Goal: Task Accomplishment & Management: Use online tool/utility

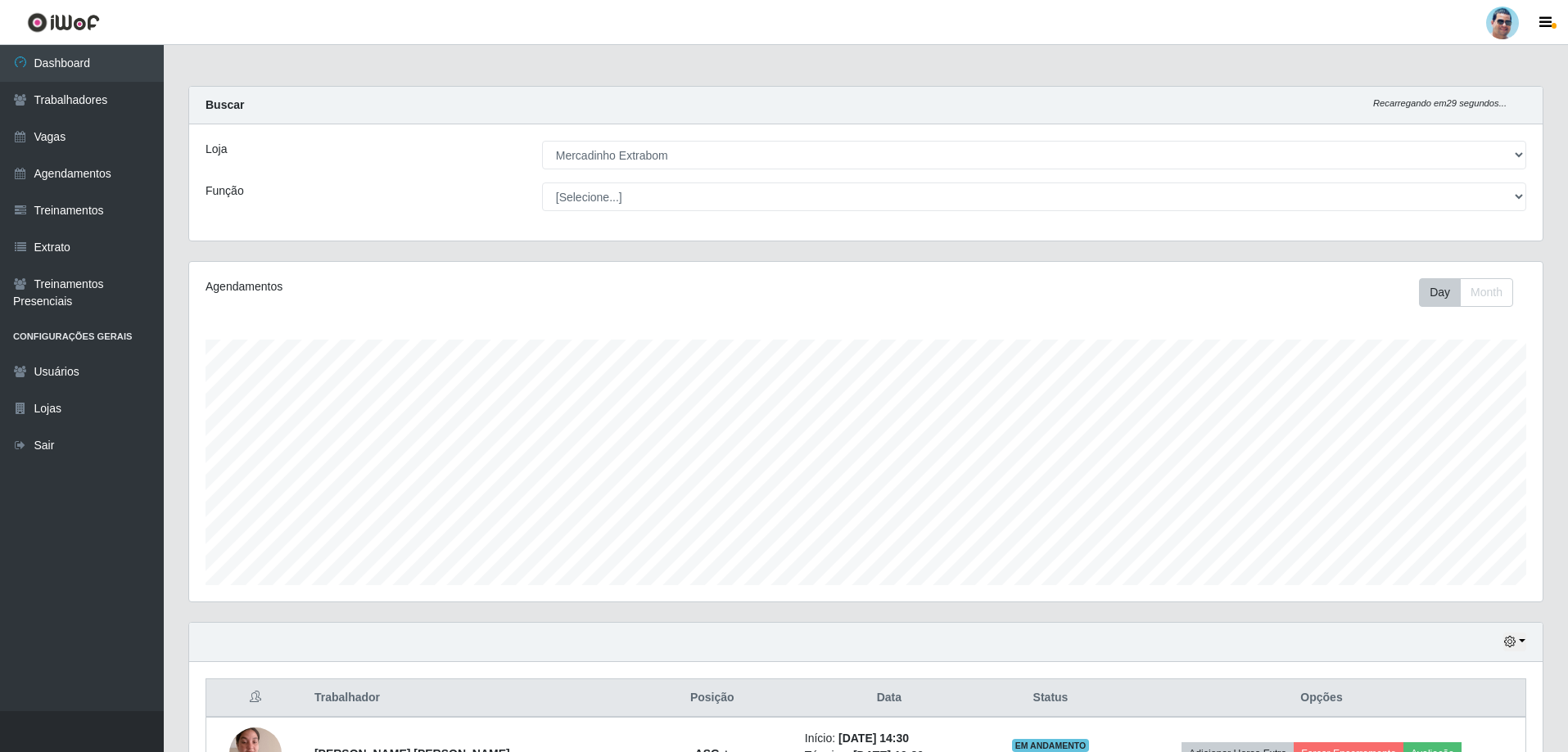
select select "175"
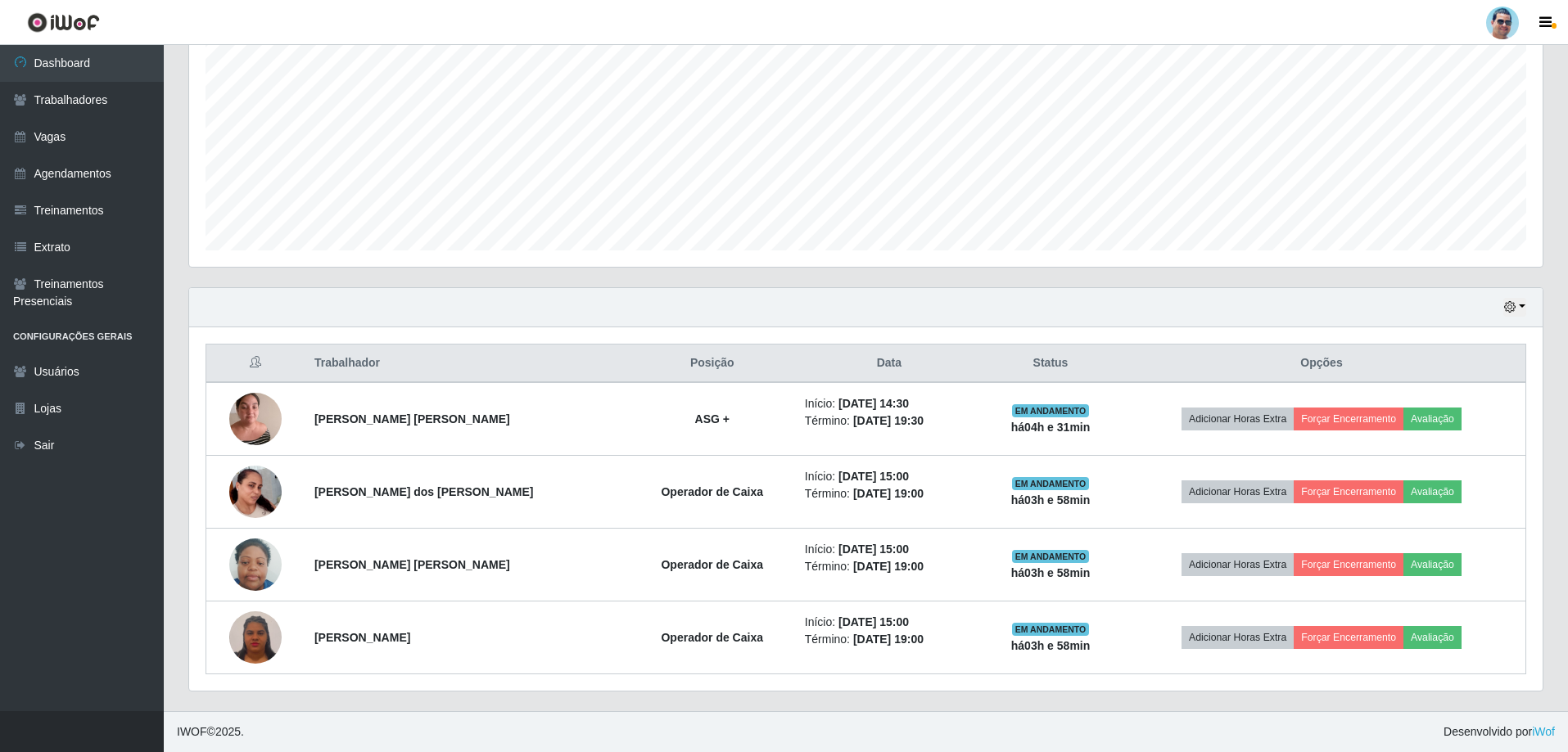
scroll to position [340, 1354]
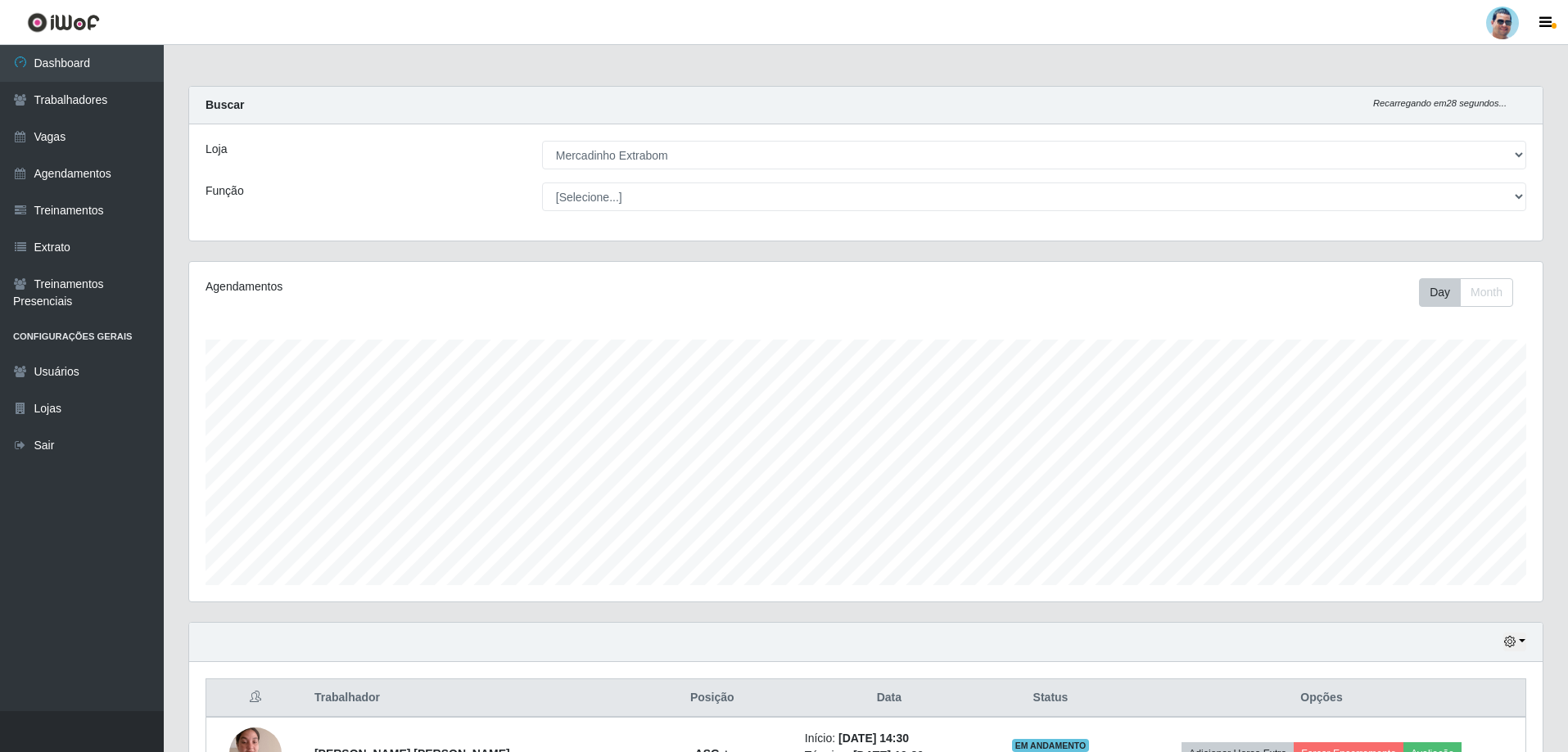
select select "175"
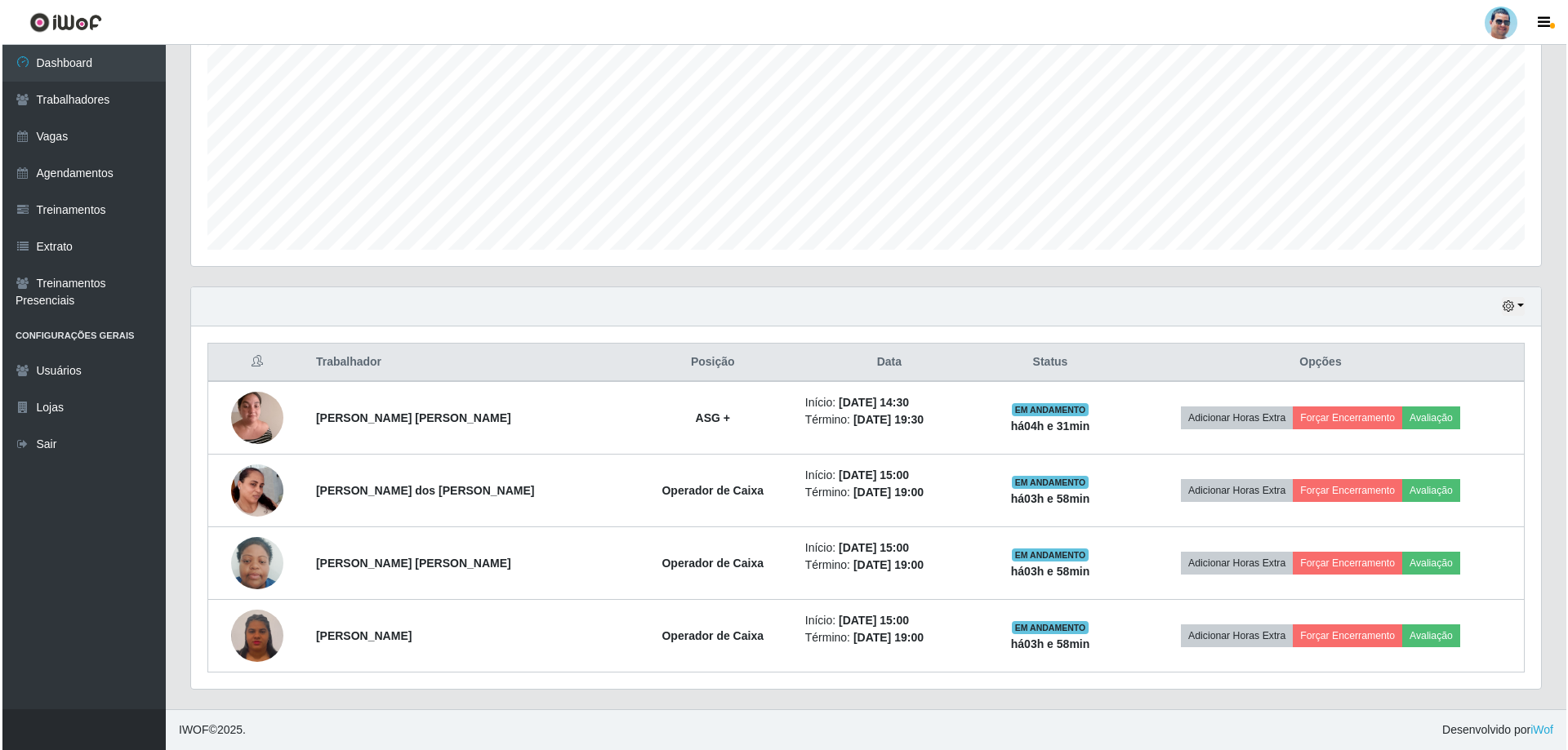
scroll to position [339, 1350]
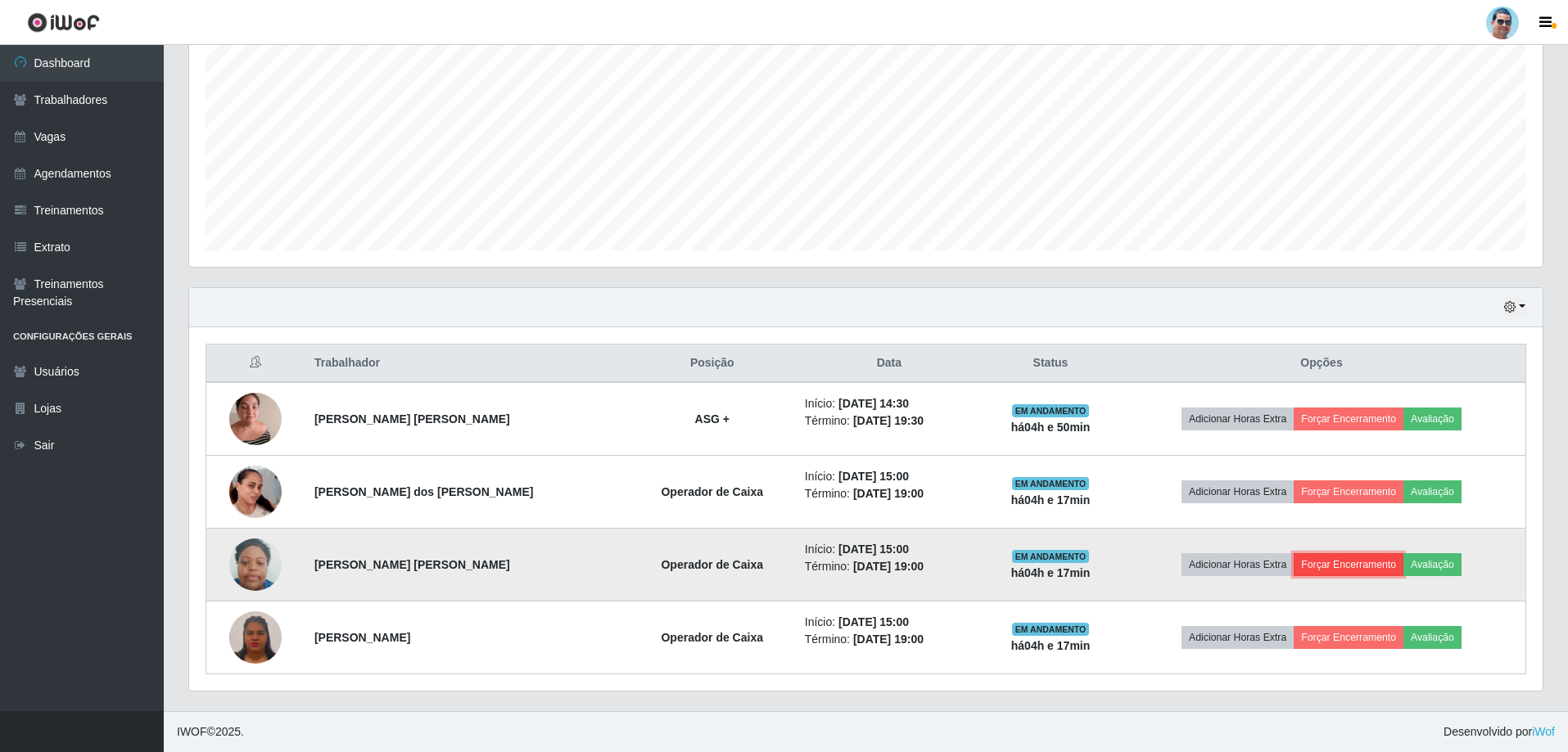
click at [1317, 560] on button "Forçar Encerramento" at bounding box center [1348, 564] width 110 height 23
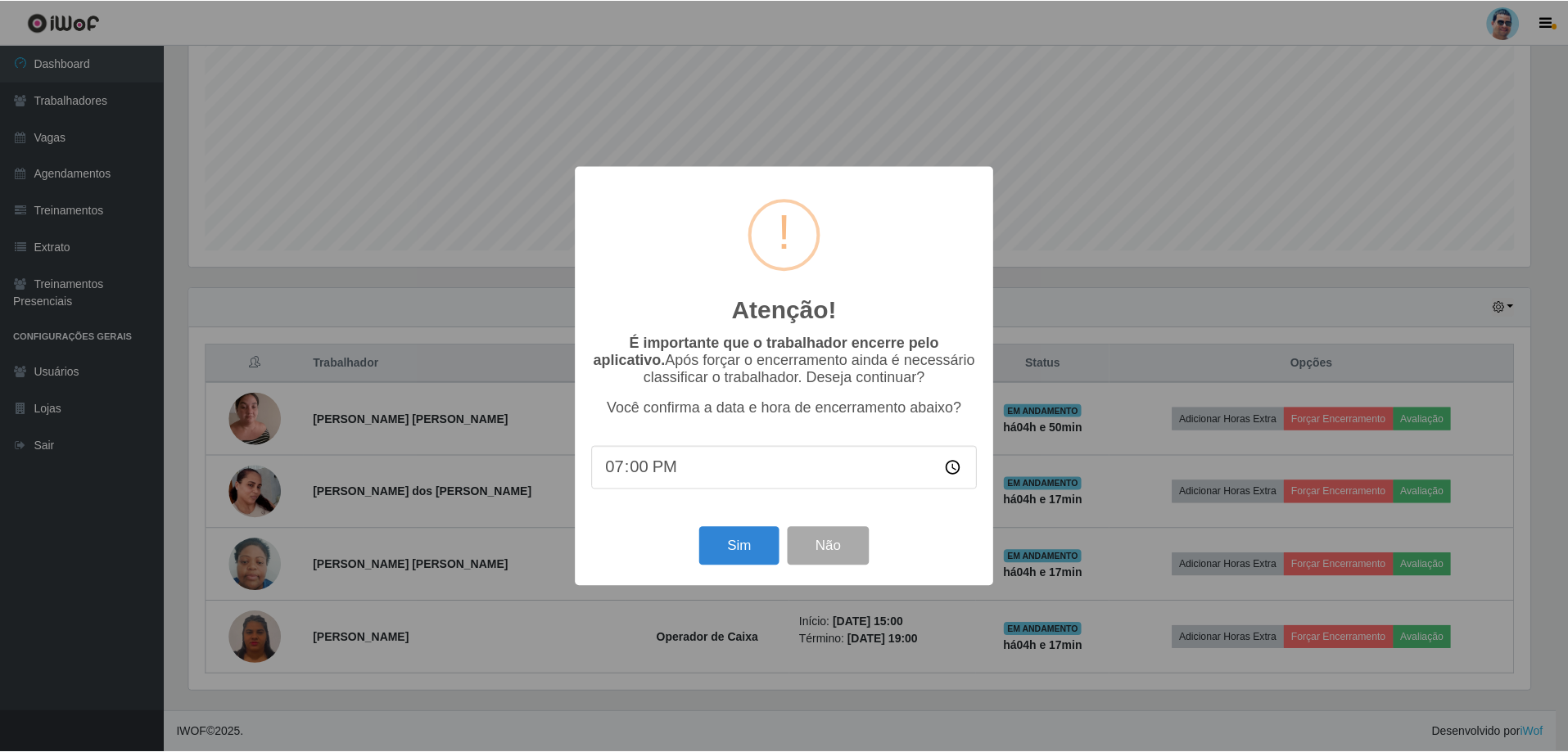
scroll to position [340, 1345]
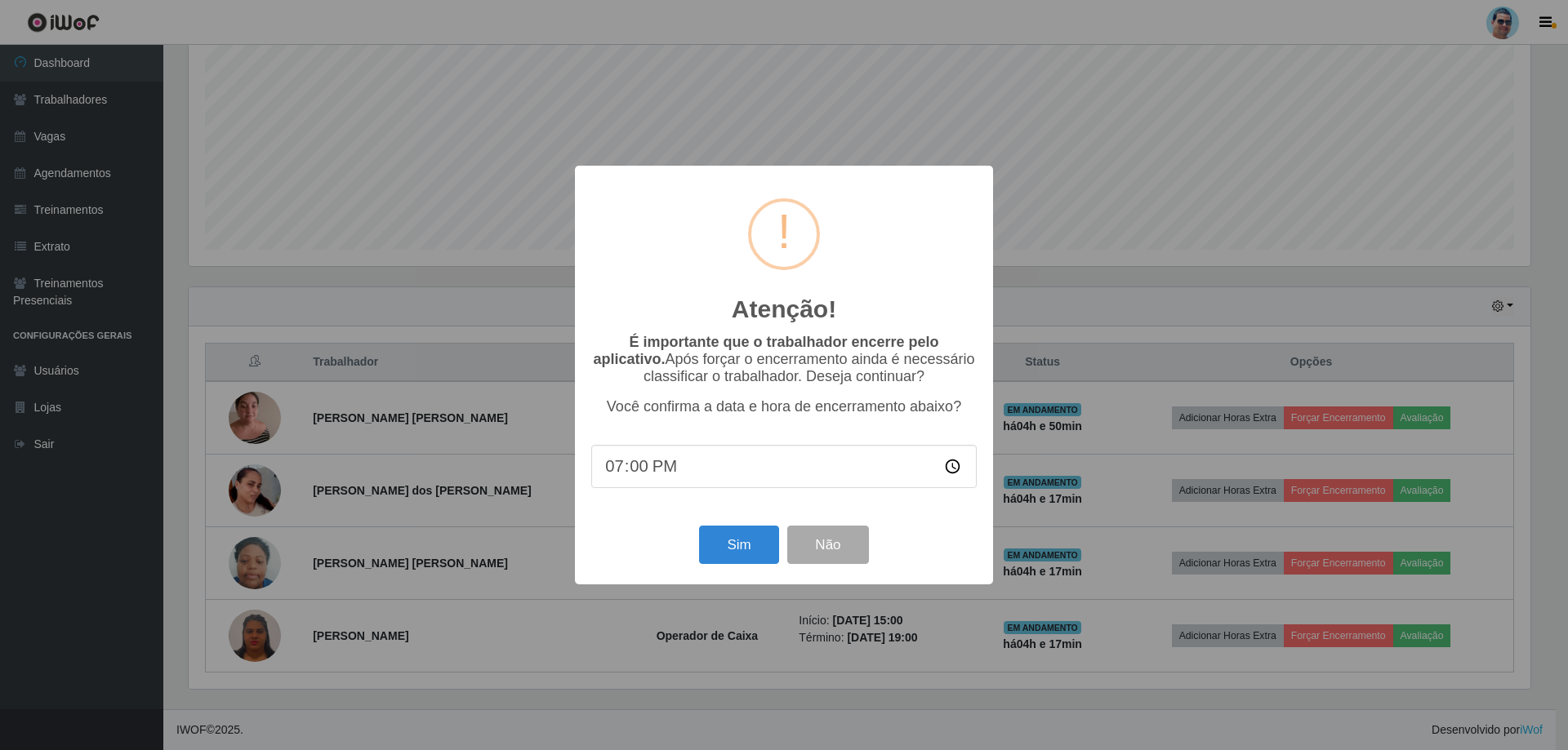
type input "19:06"
click at [717, 554] on button "Sim" at bounding box center [738, 544] width 79 height 38
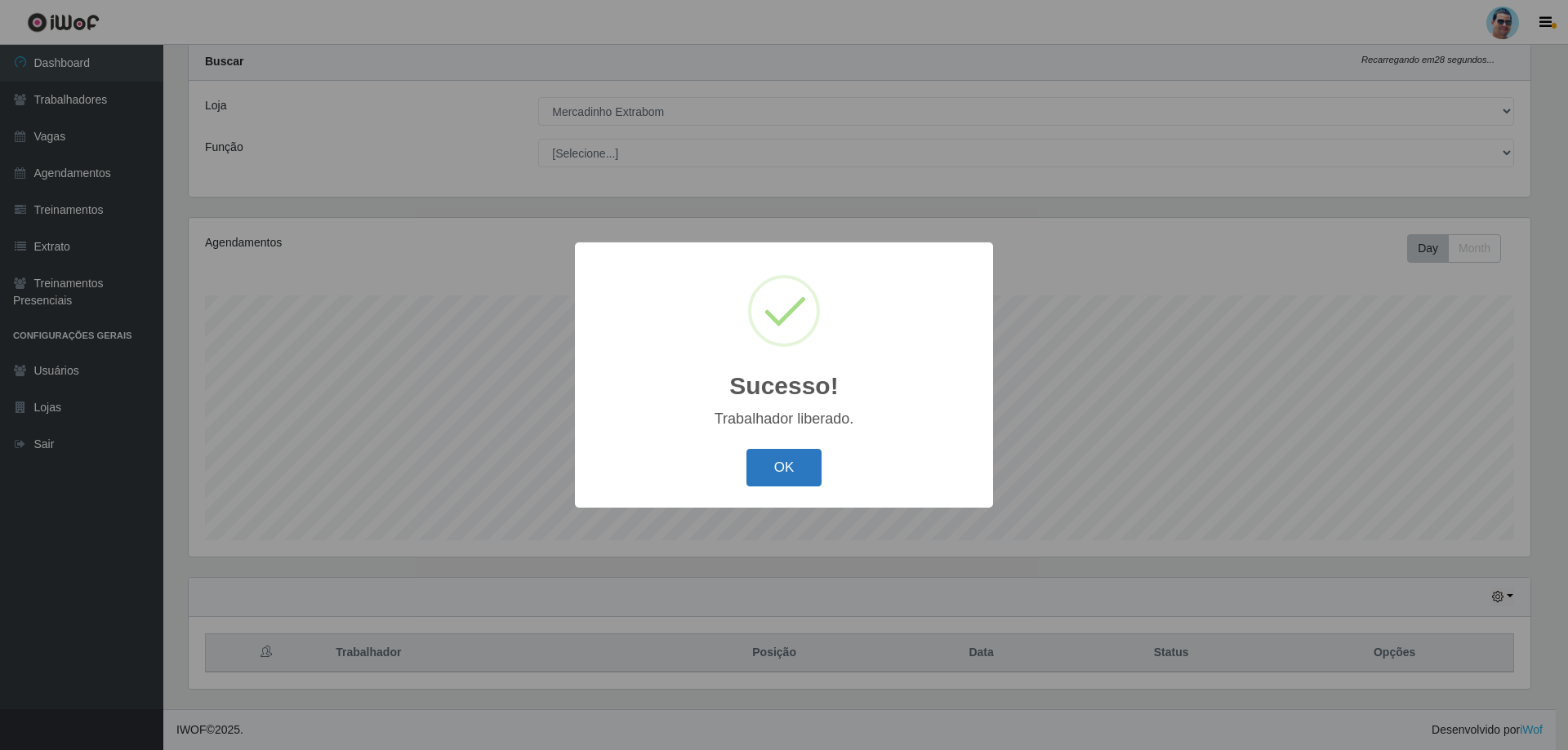
click at [780, 461] on button "OK" at bounding box center [784, 468] width 76 height 38
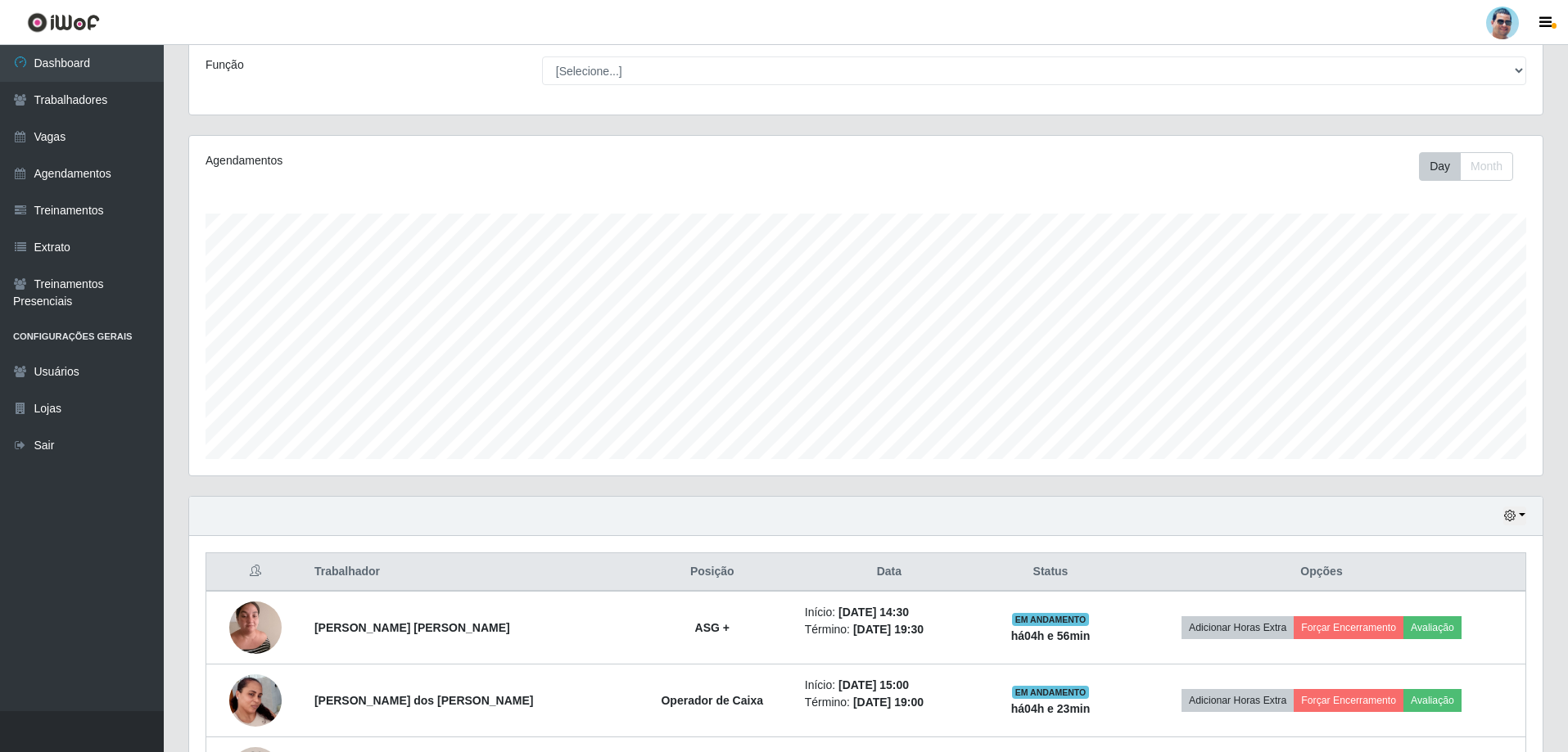
scroll to position [262, 0]
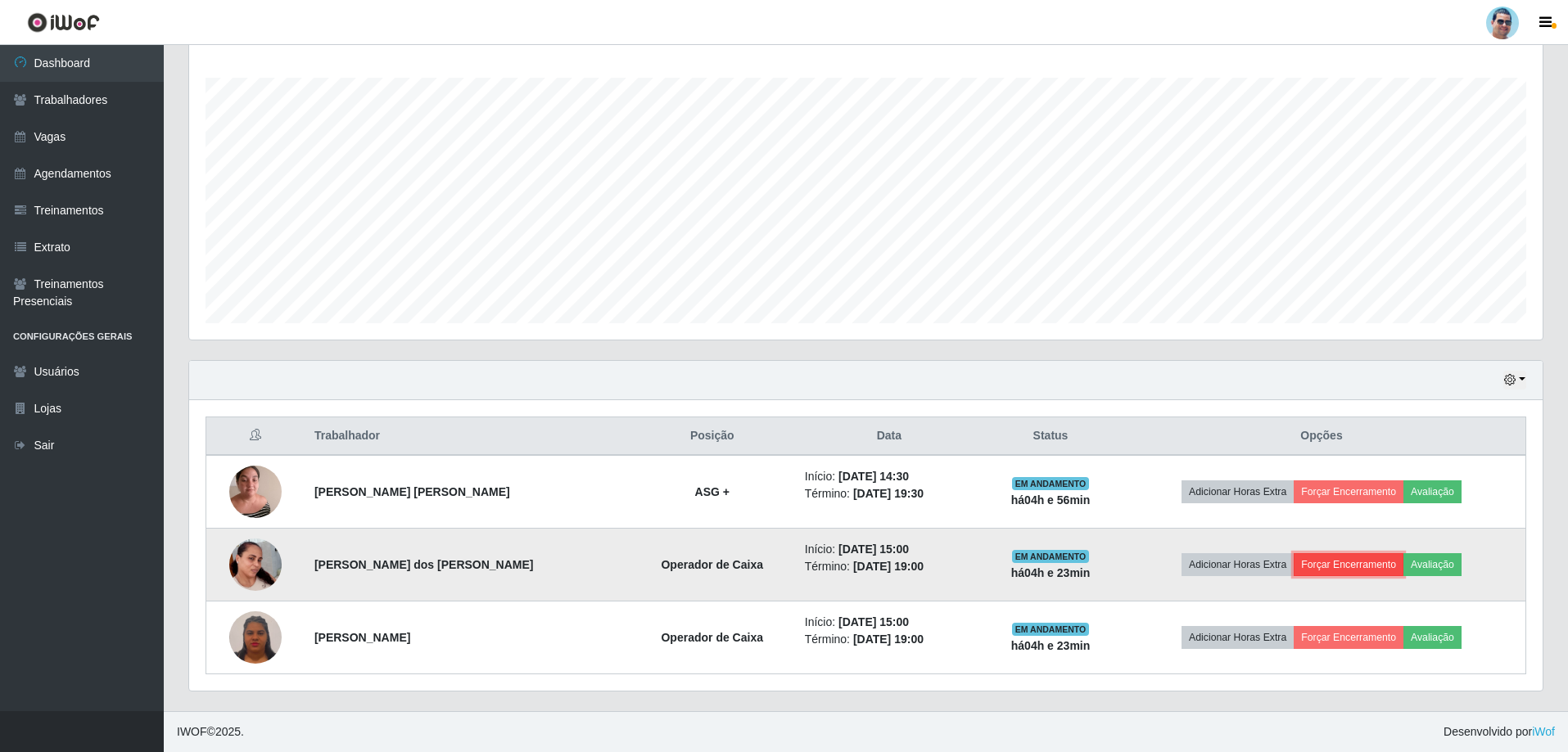
click at [1373, 575] on button "Forçar Encerramento" at bounding box center [1348, 564] width 110 height 23
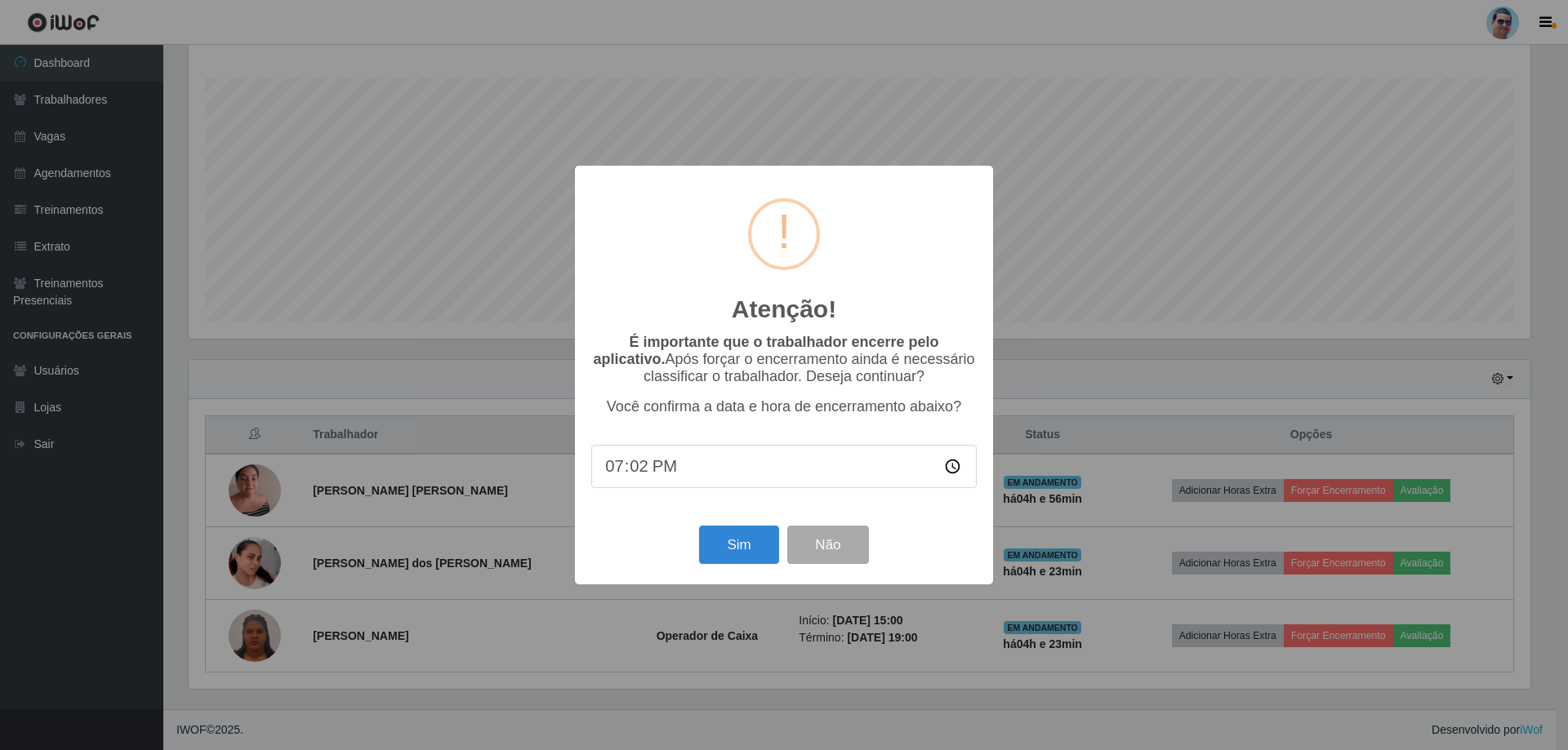
type input "19:21"
click at [749, 548] on button "Sim" at bounding box center [738, 544] width 79 height 38
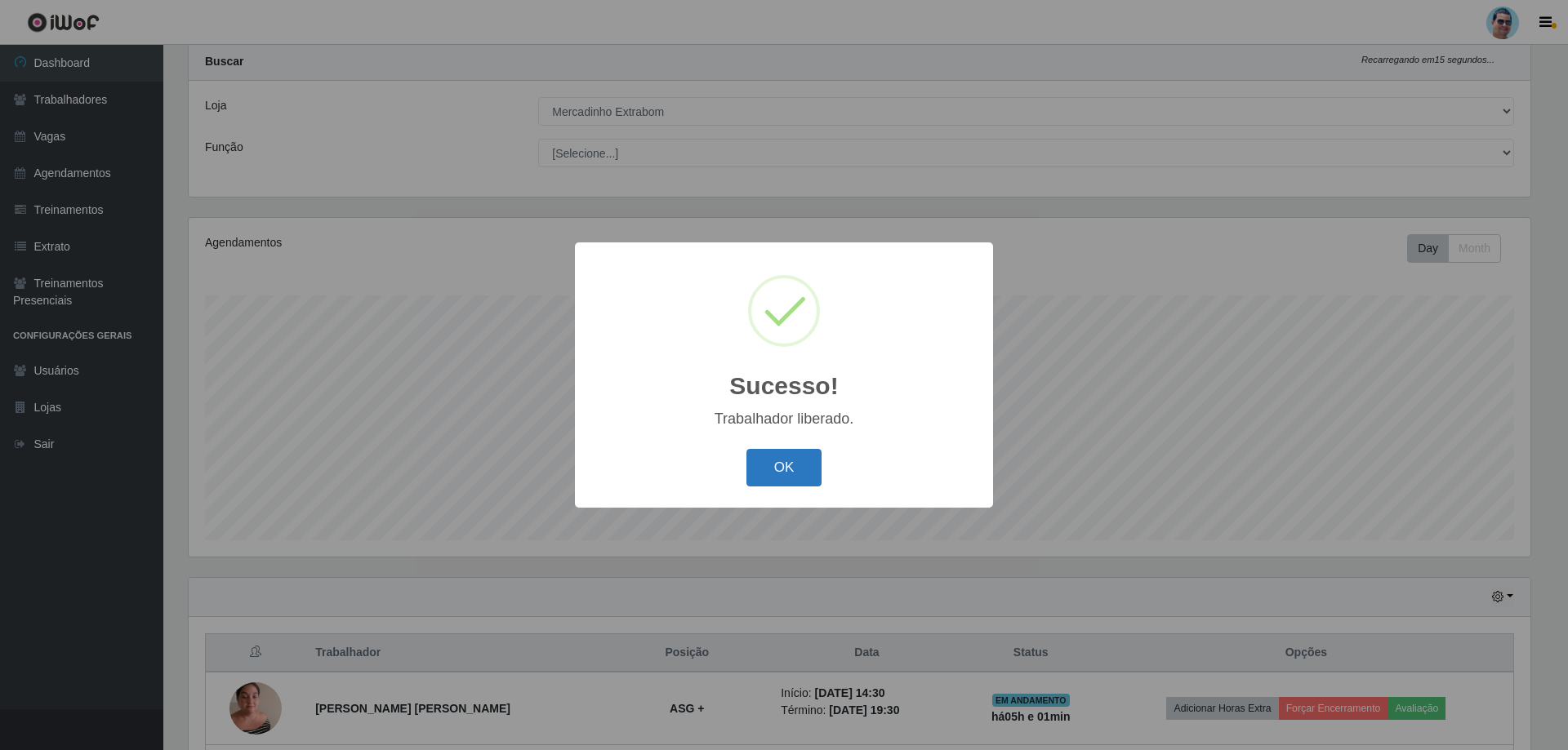
click at [781, 477] on button "OK" at bounding box center [784, 468] width 76 height 38
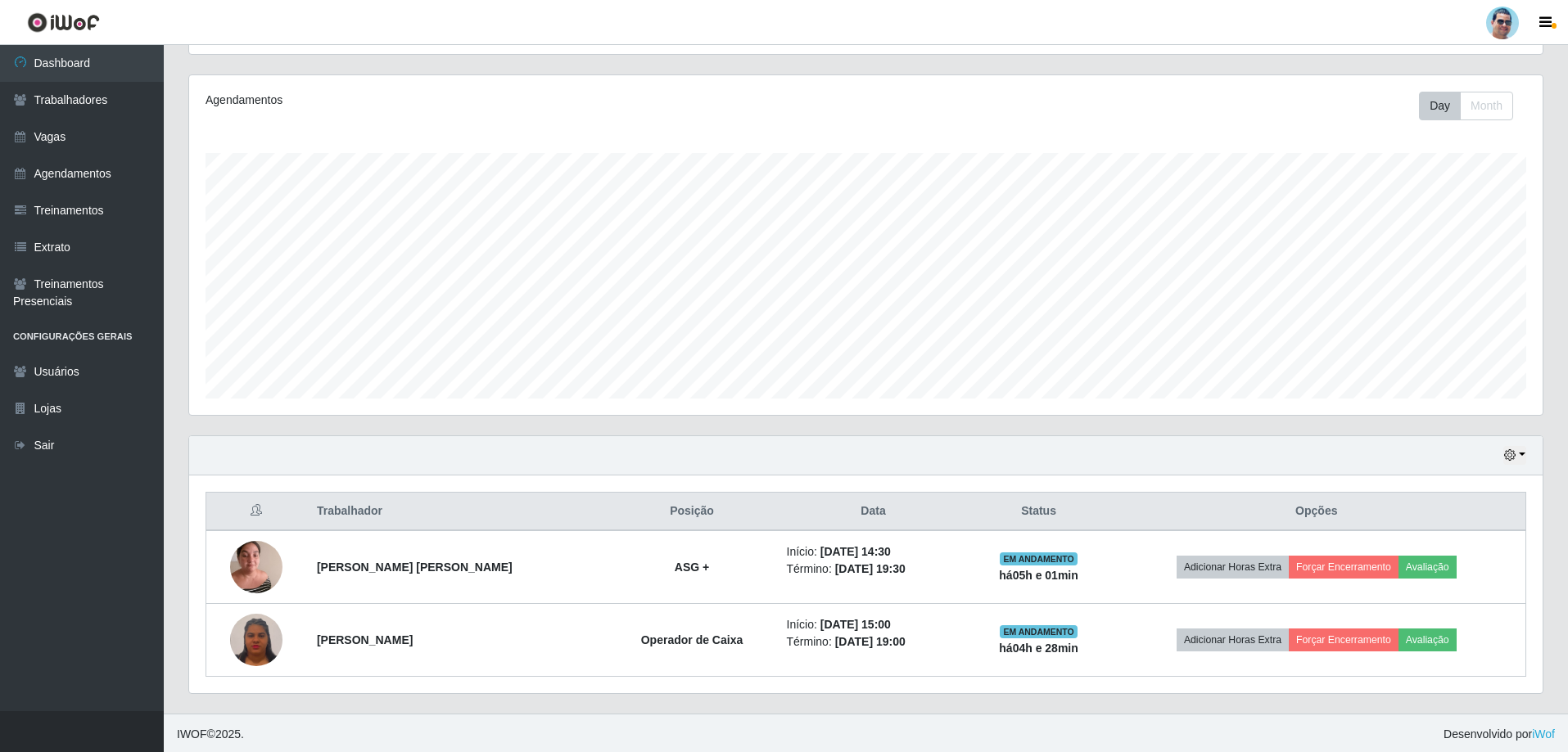
scroll to position [189, 0]
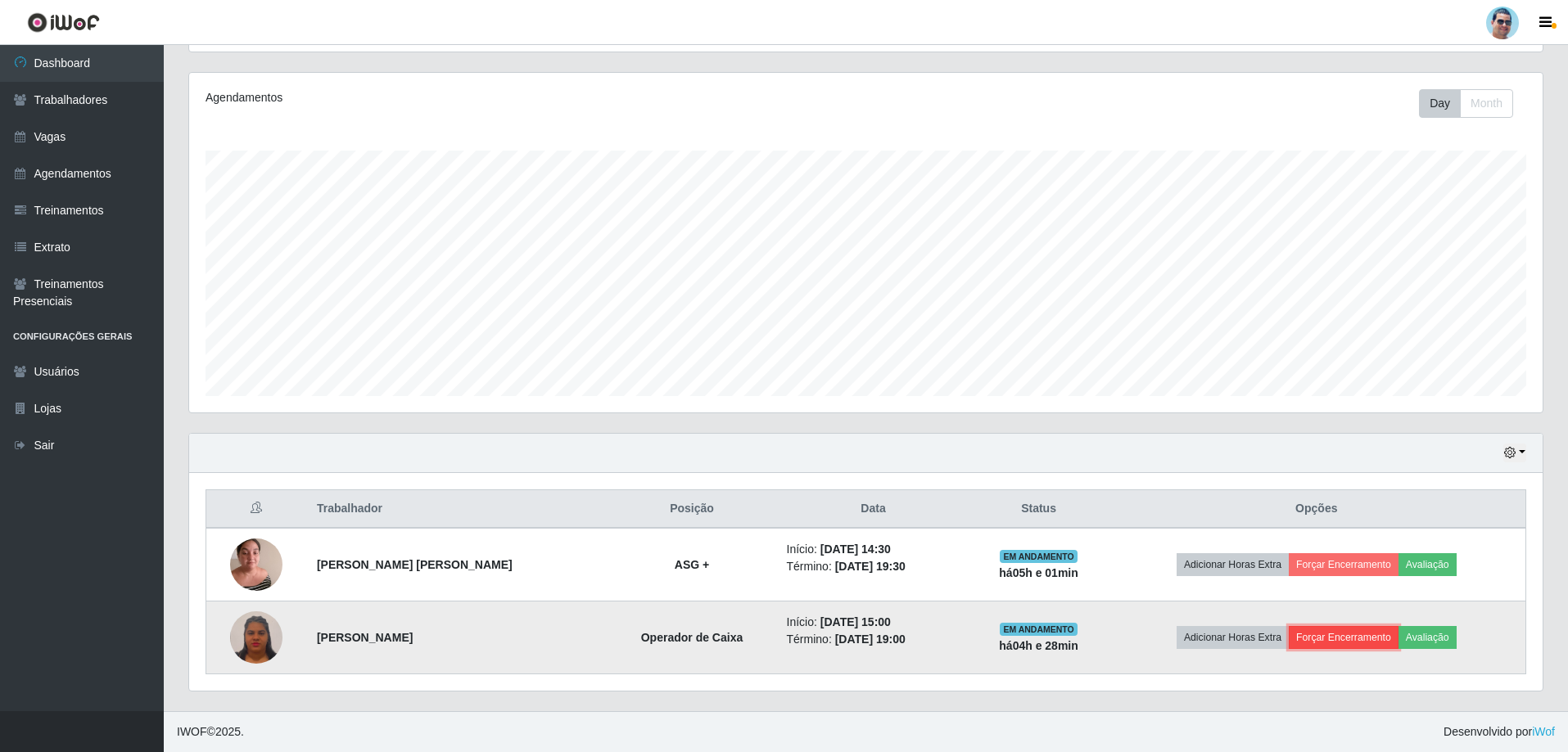
click at [1362, 638] on button "Forçar Encerramento" at bounding box center [1344, 638] width 110 height 23
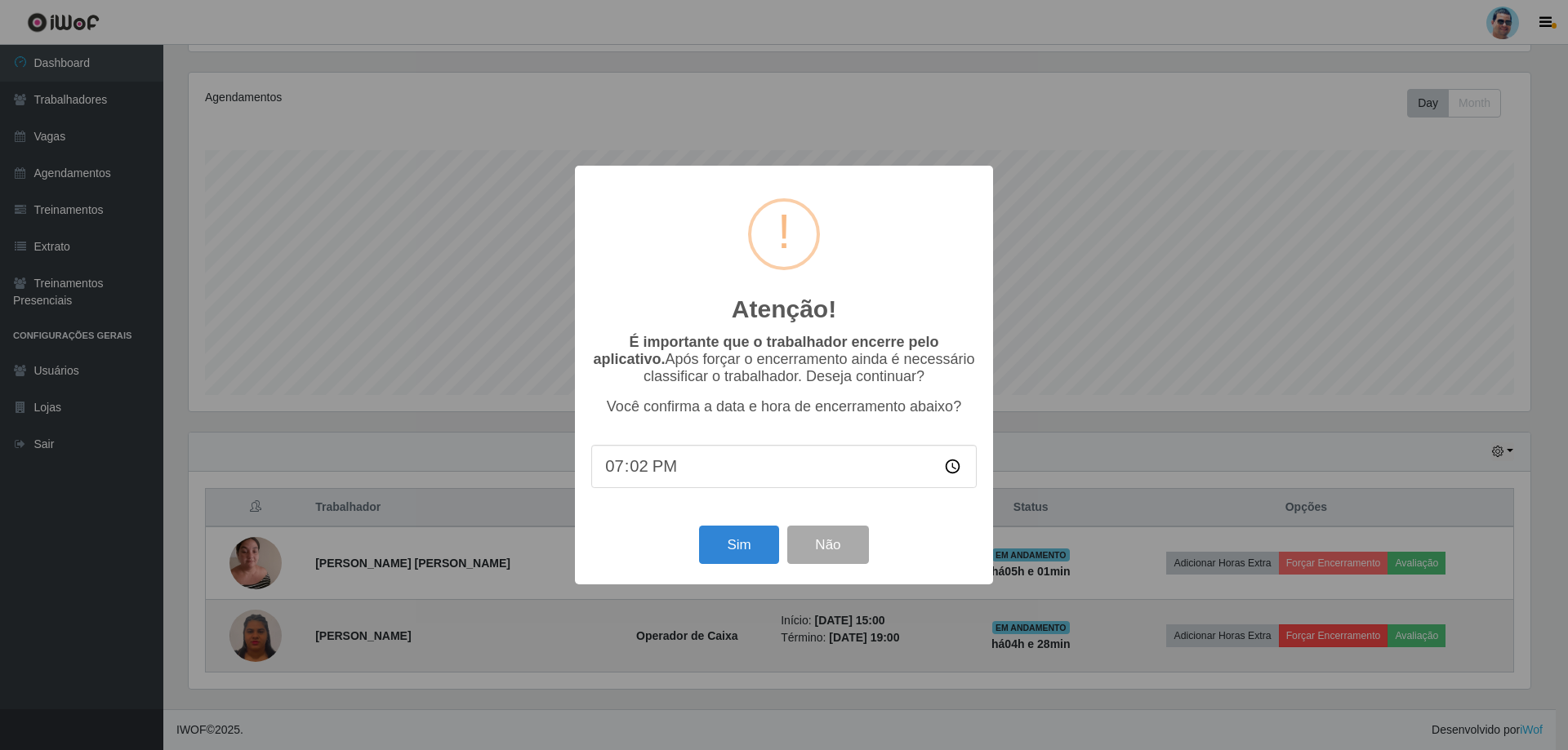
type input "19:25"
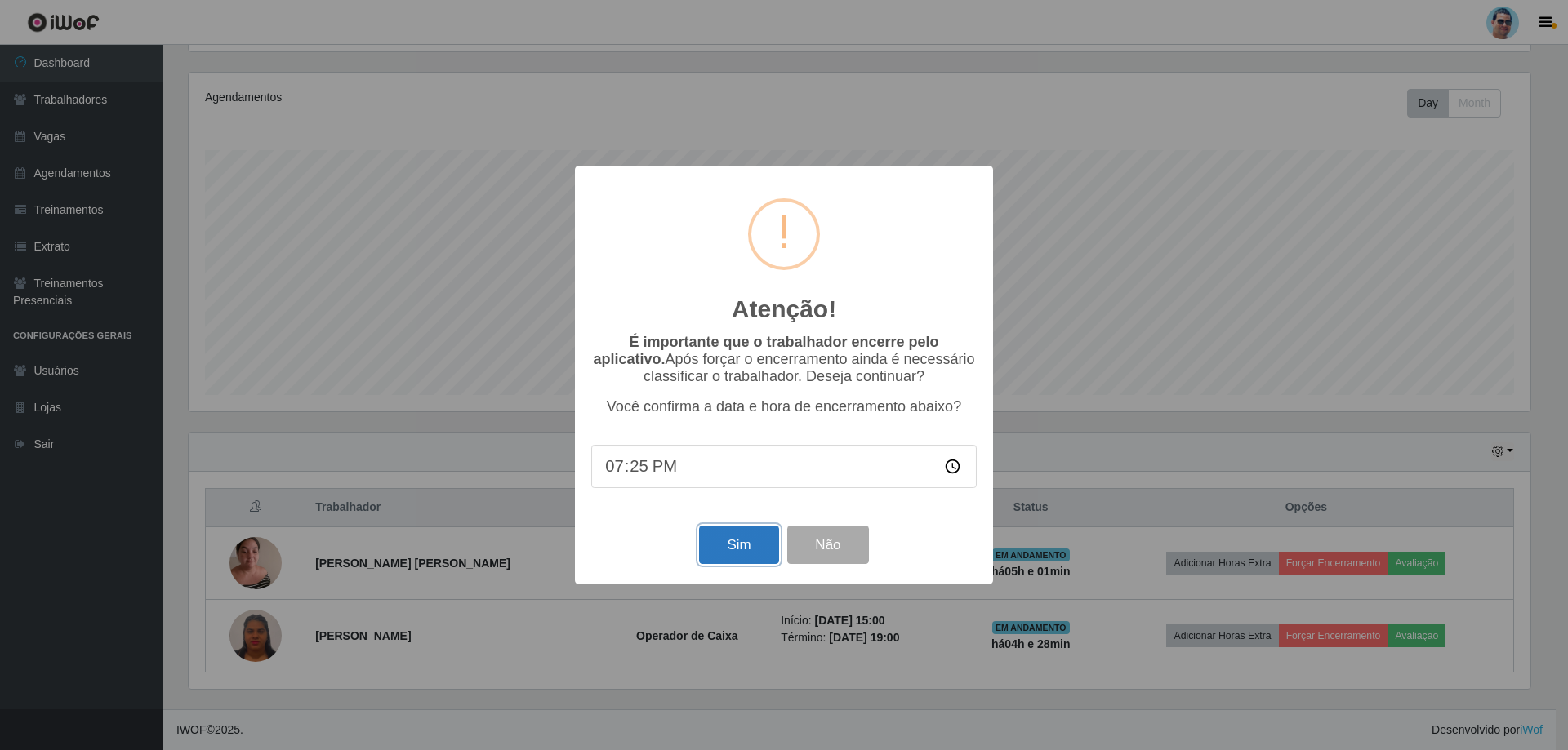
click at [725, 552] on button "Sim" at bounding box center [738, 544] width 79 height 38
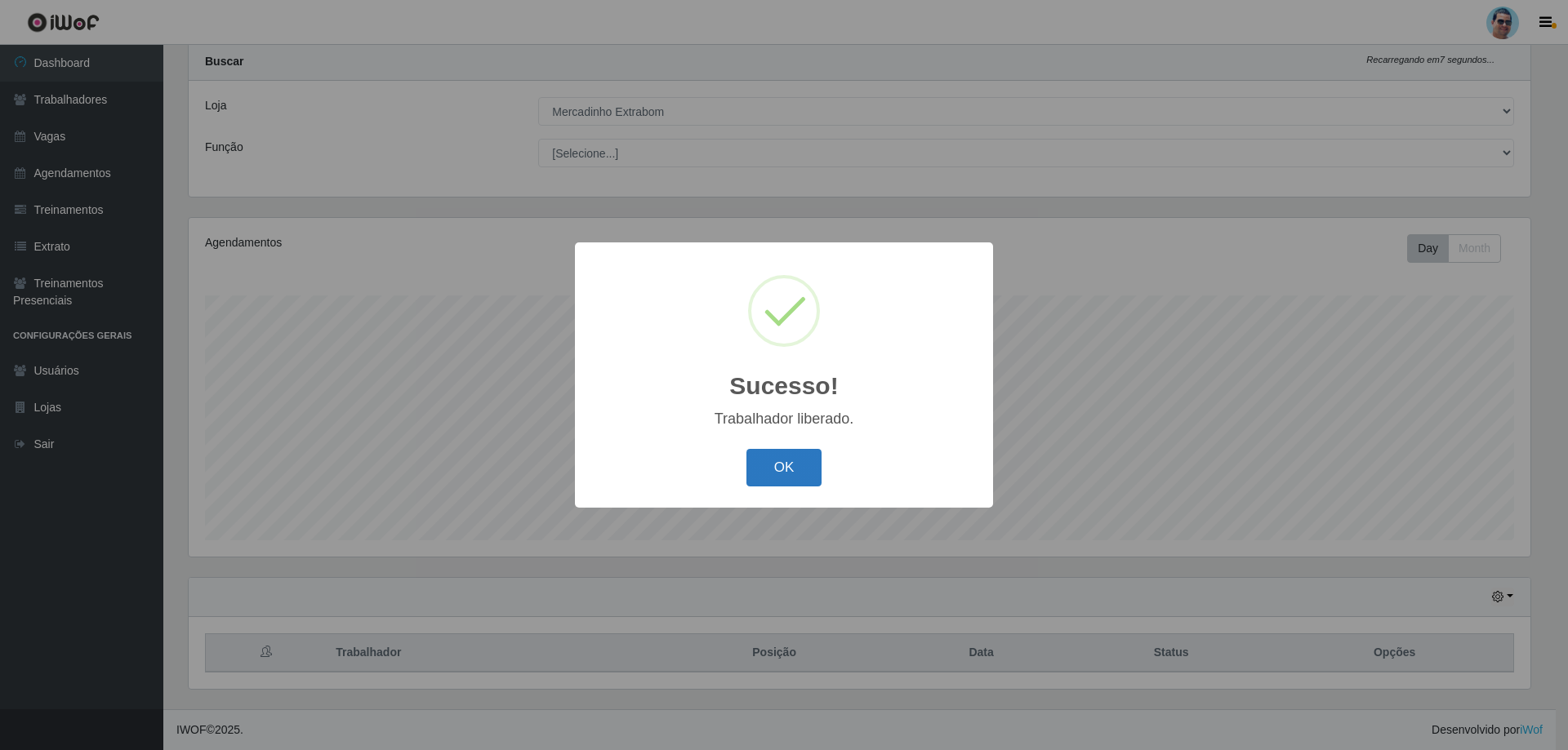
click at [796, 467] on button "OK" at bounding box center [784, 468] width 76 height 38
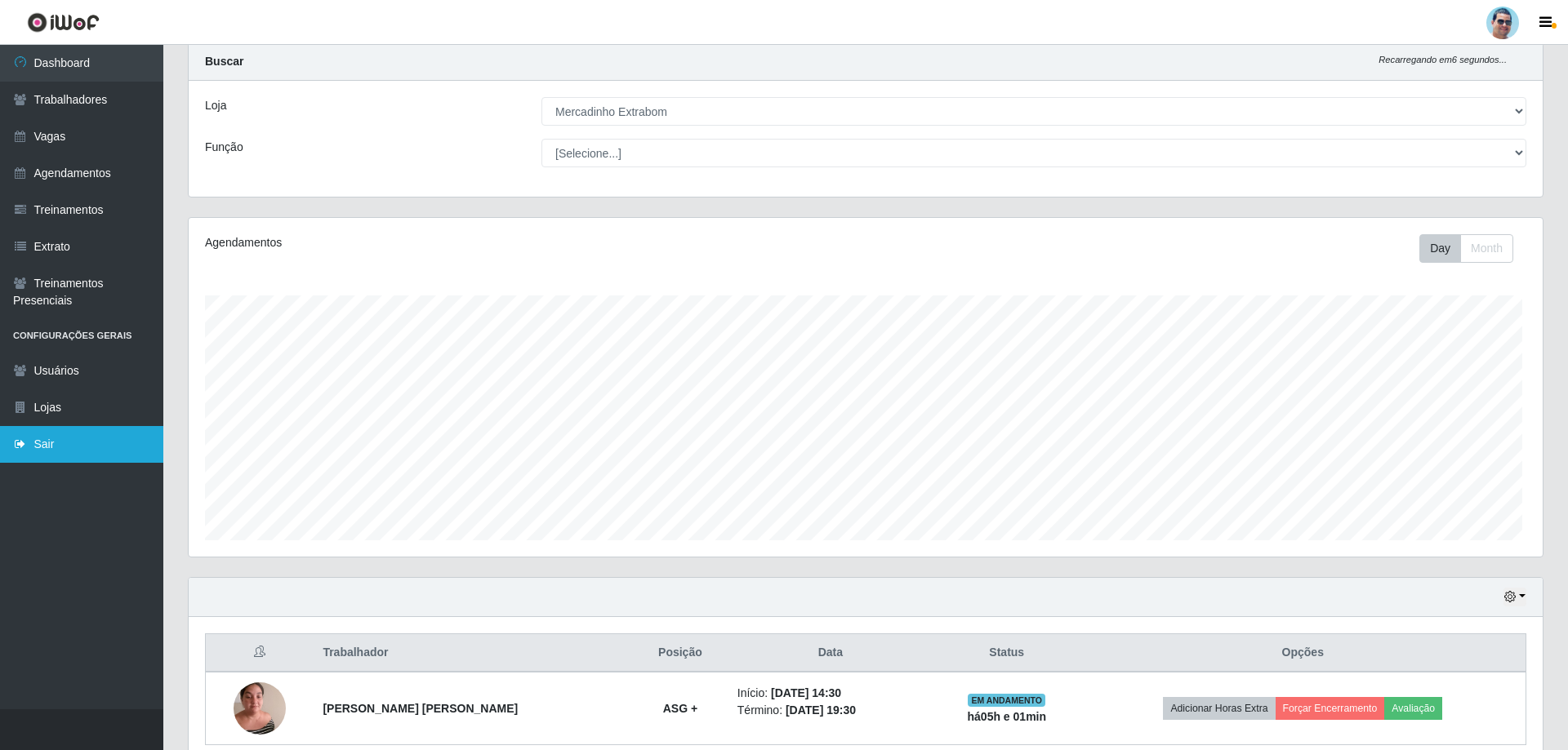
scroll to position [339, 1350]
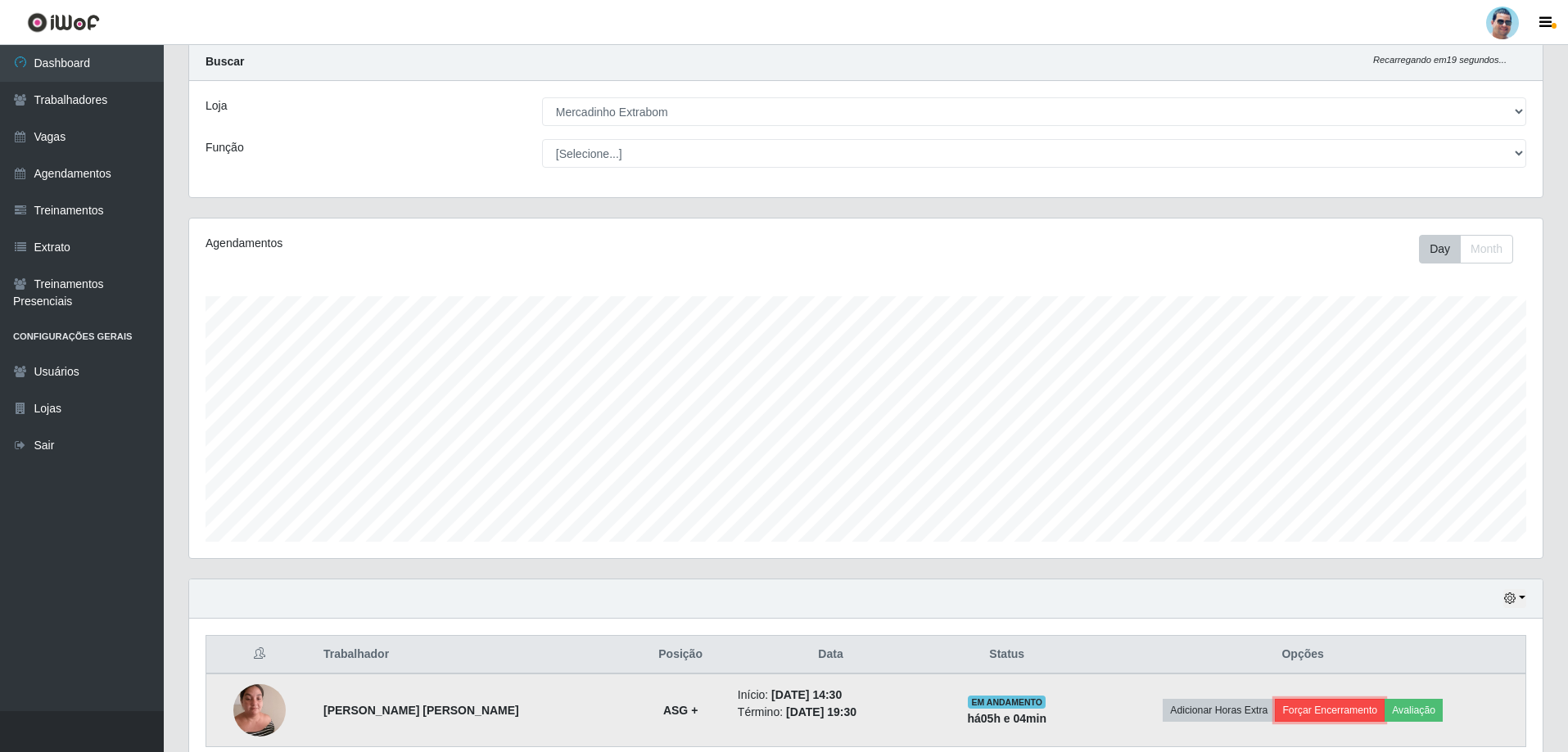
click at [1365, 709] on button "Forçar Encerramento" at bounding box center [1329, 710] width 110 height 23
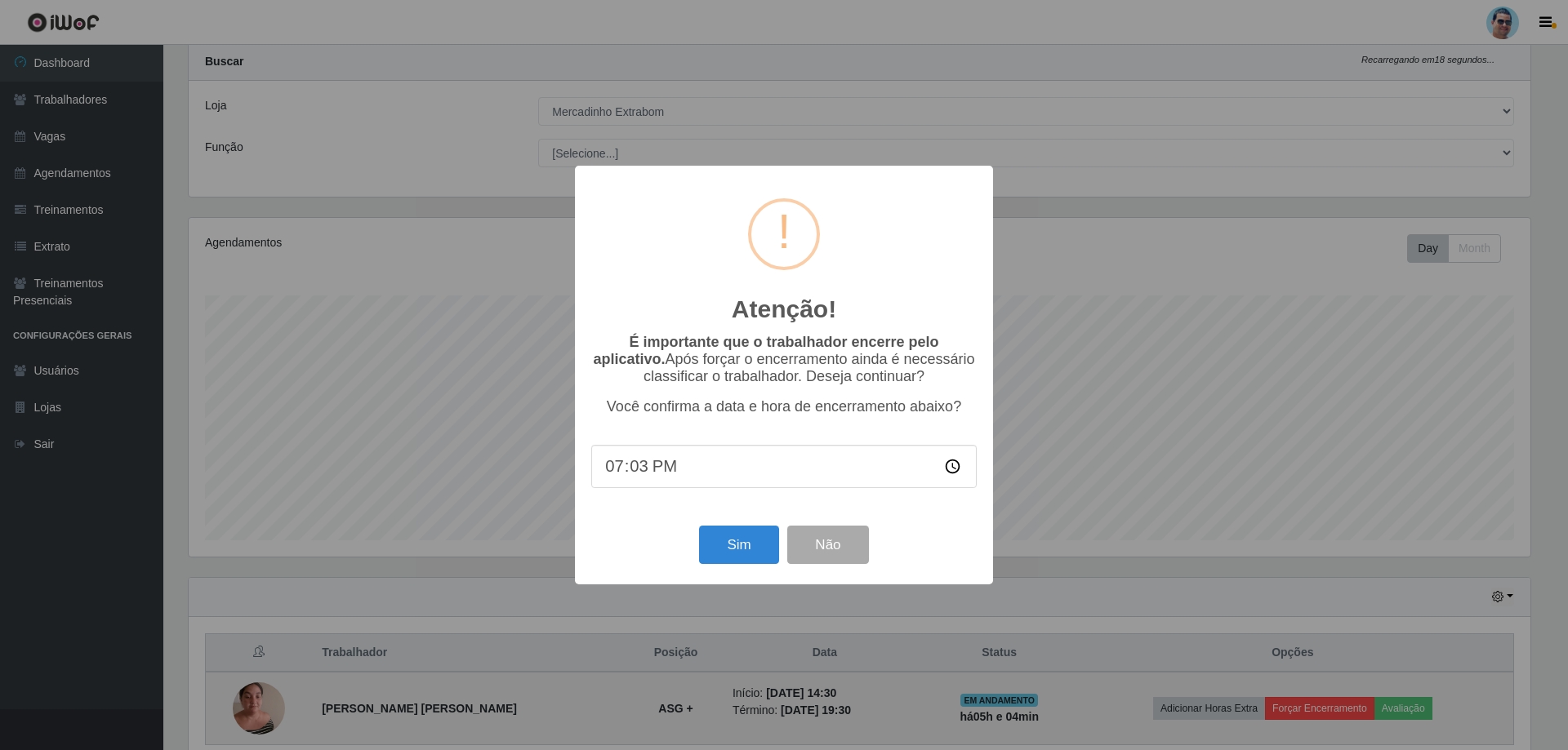
type input "19:31"
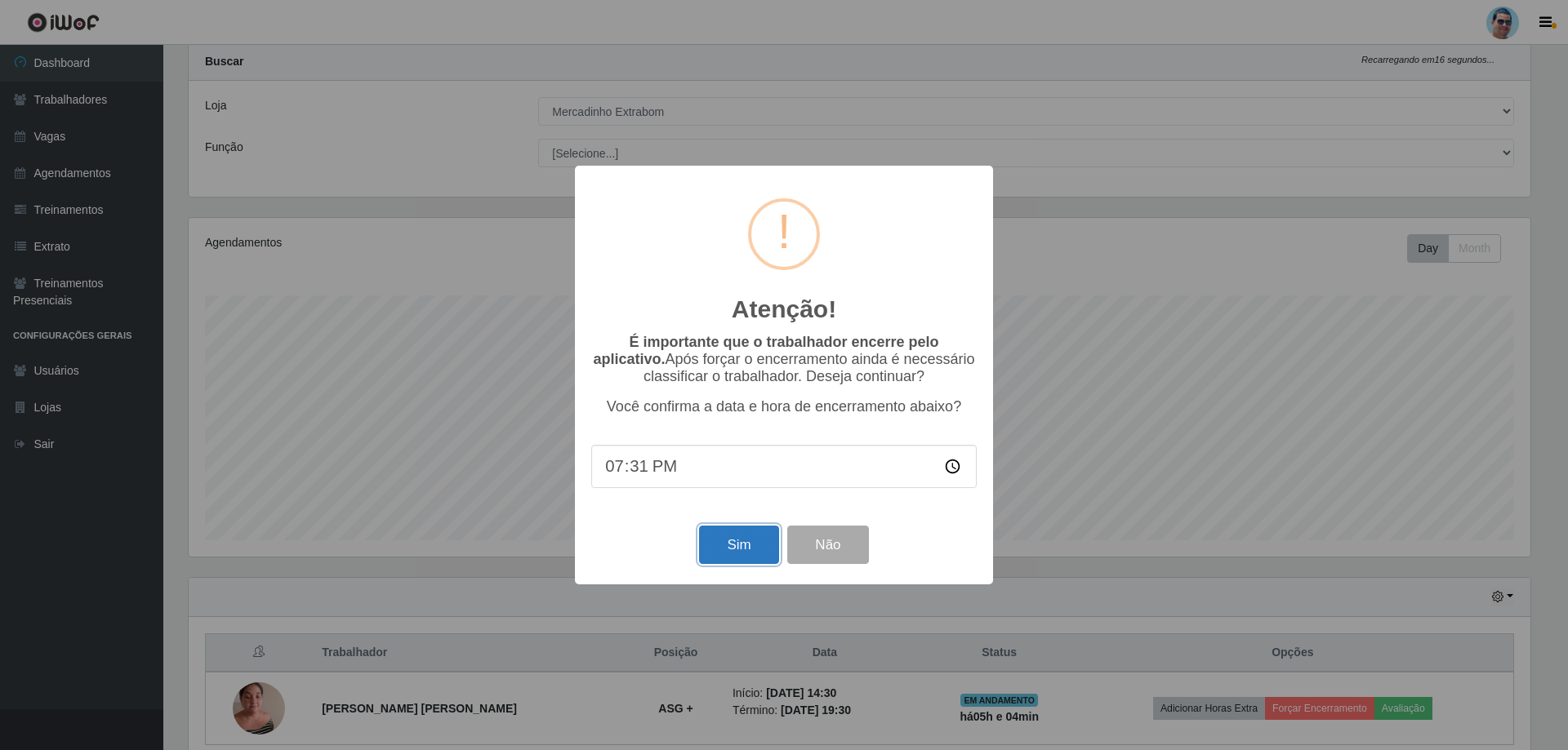
click at [759, 553] on button "Sim" at bounding box center [738, 544] width 79 height 38
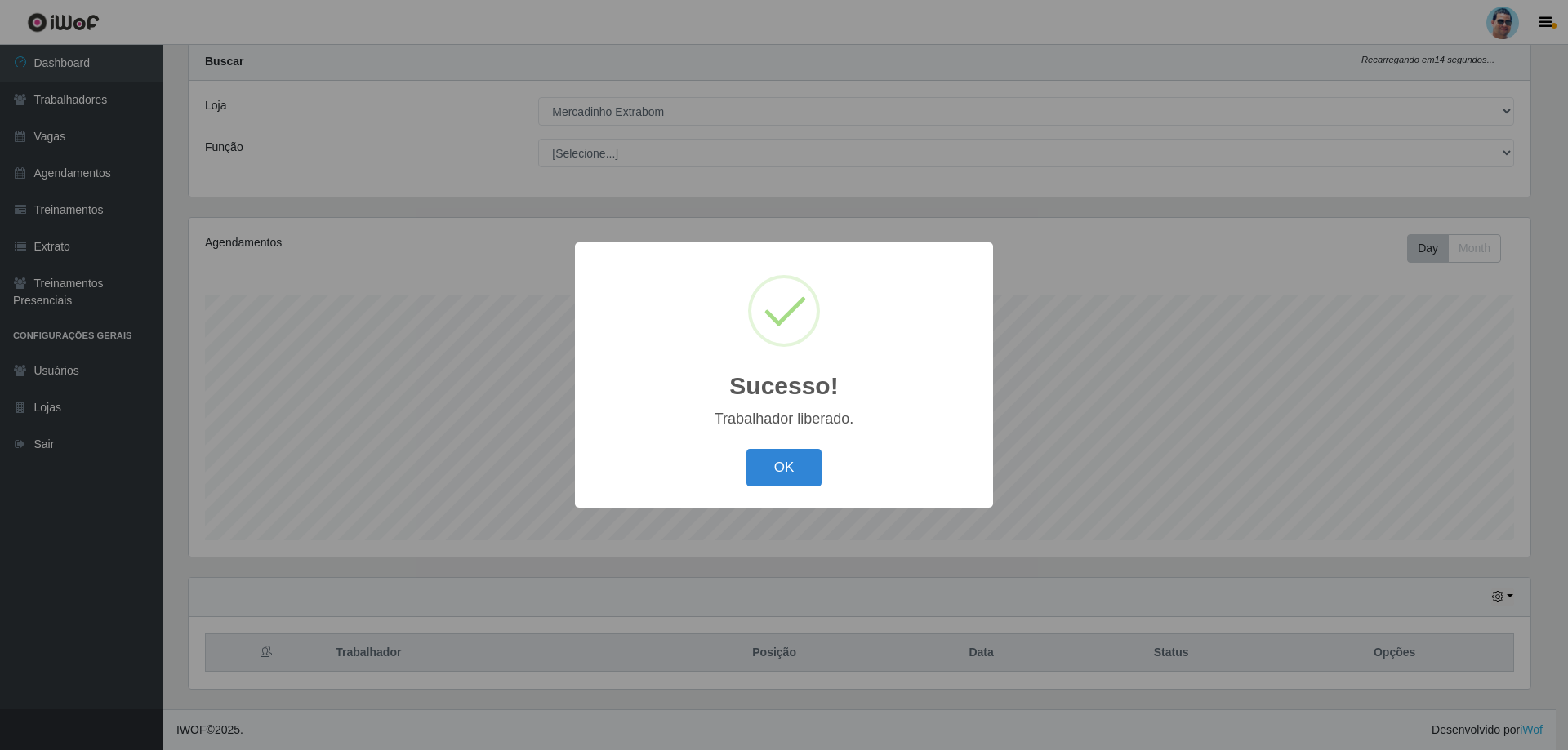
click at [746, 449] on button "OK" at bounding box center [784, 468] width 76 height 38
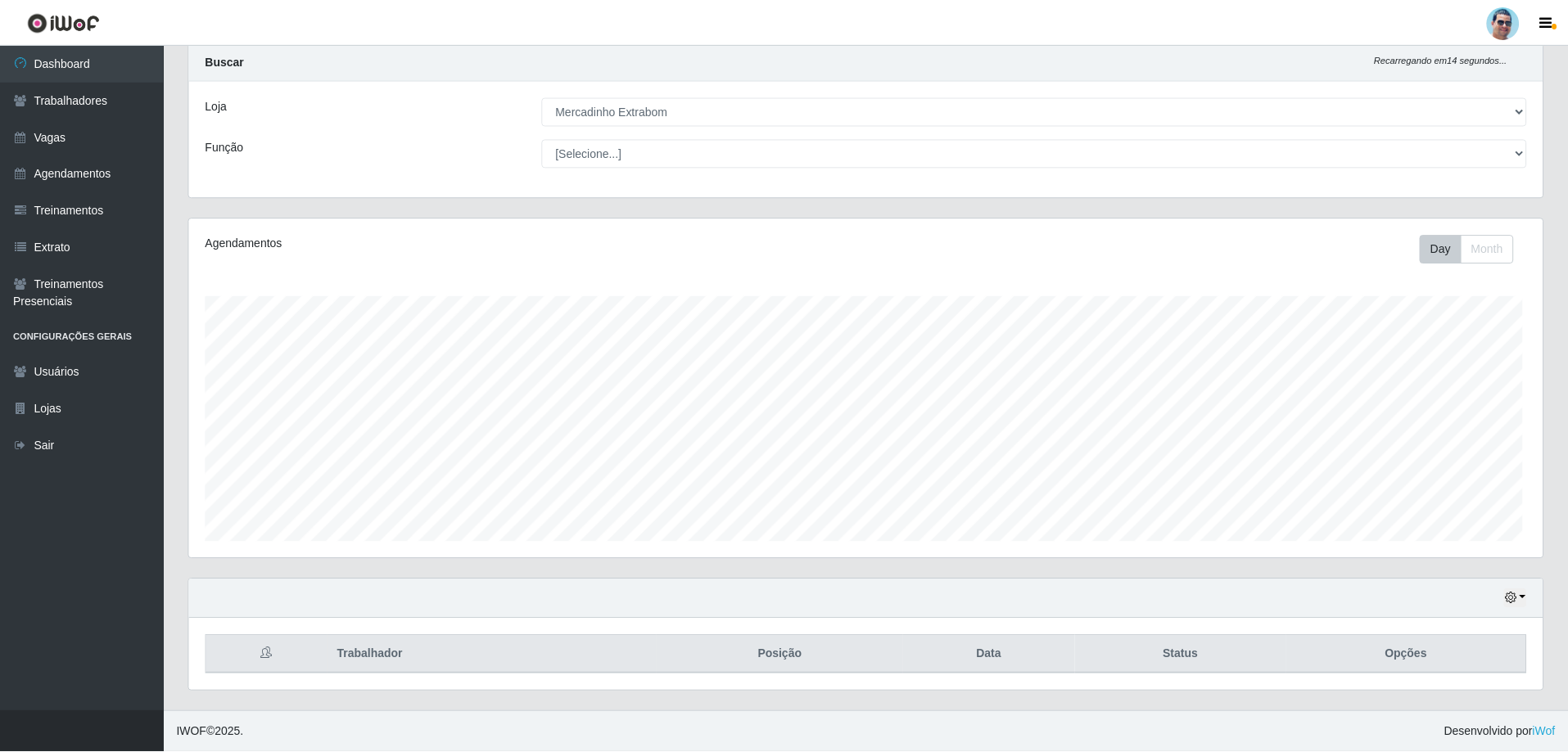
scroll to position [340, 1354]
